Goal: Information Seeking & Learning: Compare options

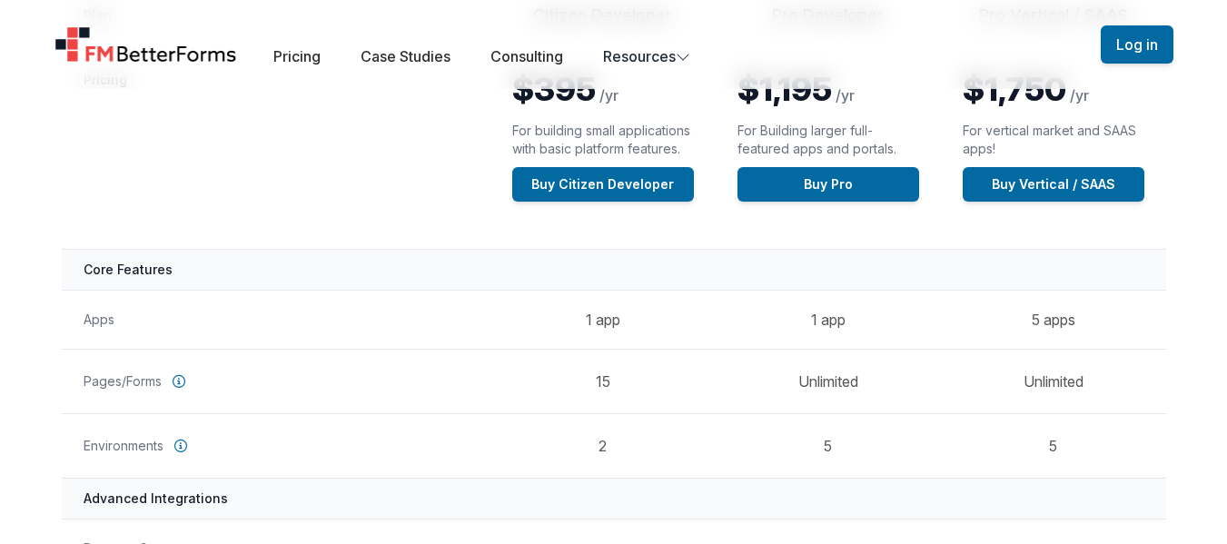
scroll to position [363, 0]
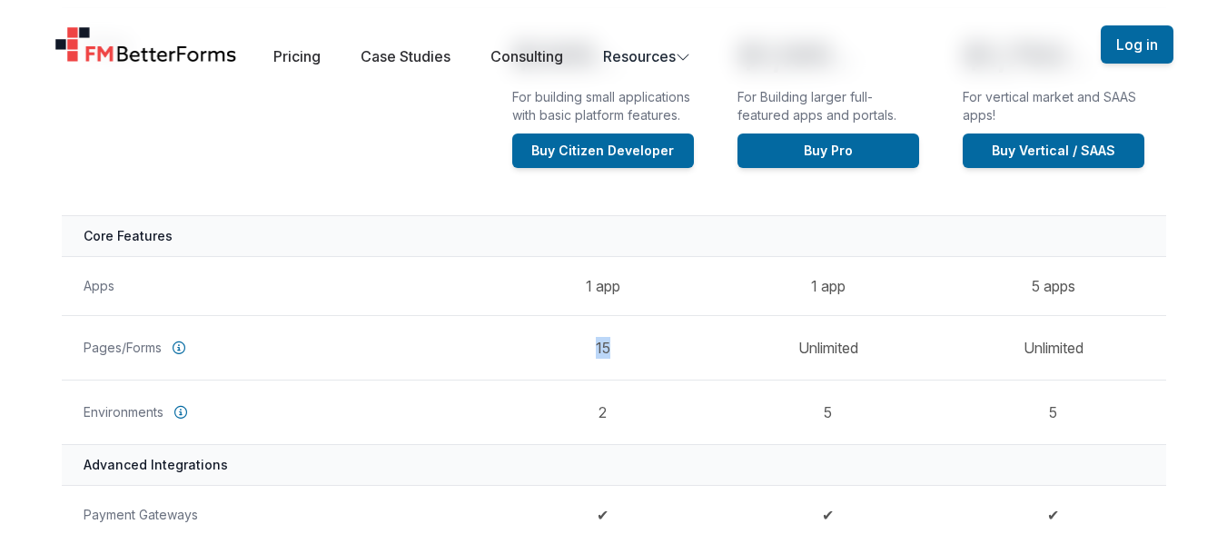
drag, startPoint x: 617, startPoint y: 344, endPoint x: 584, endPoint y: 344, distance: 32.7
click at [584, 344] on td "15" at bounding box center [603, 347] width 225 height 65
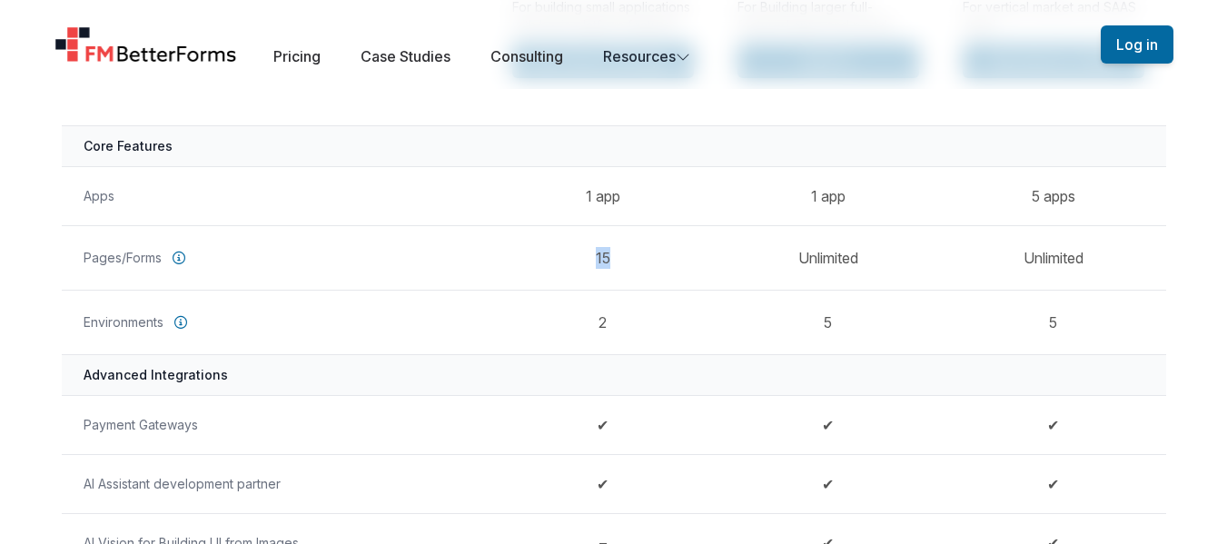
scroll to position [454, 0]
drag, startPoint x: 609, startPoint y: 330, endPoint x: 585, endPoint y: 331, distance: 23.6
click at [585, 331] on td "2" at bounding box center [603, 321] width 225 height 65
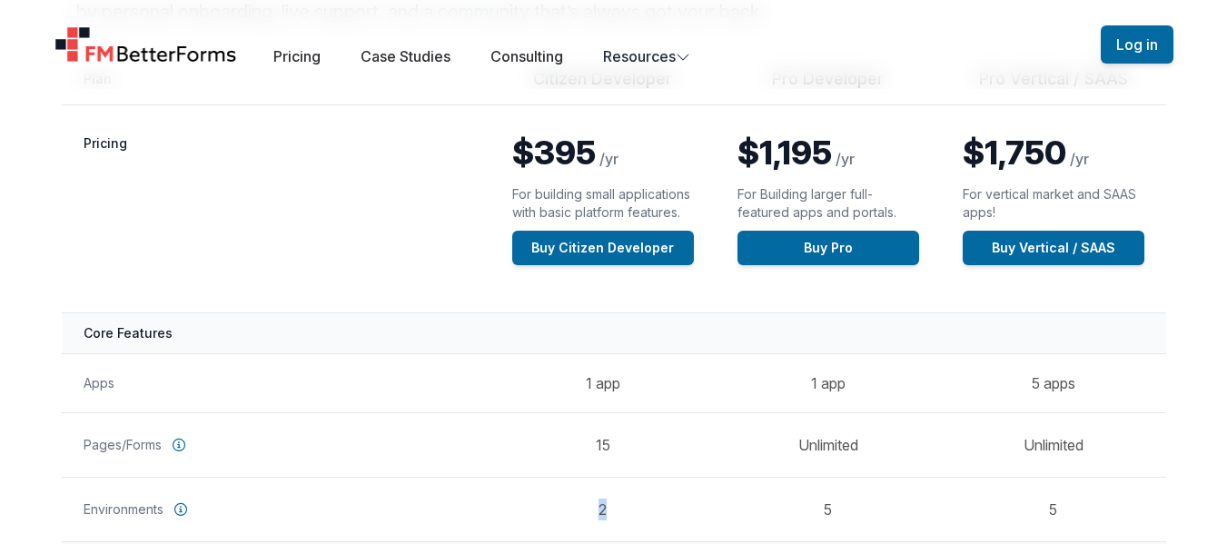
scroll to position [0, 0]
